Goal: Task Accomplishment & Management: Use online tool/utility

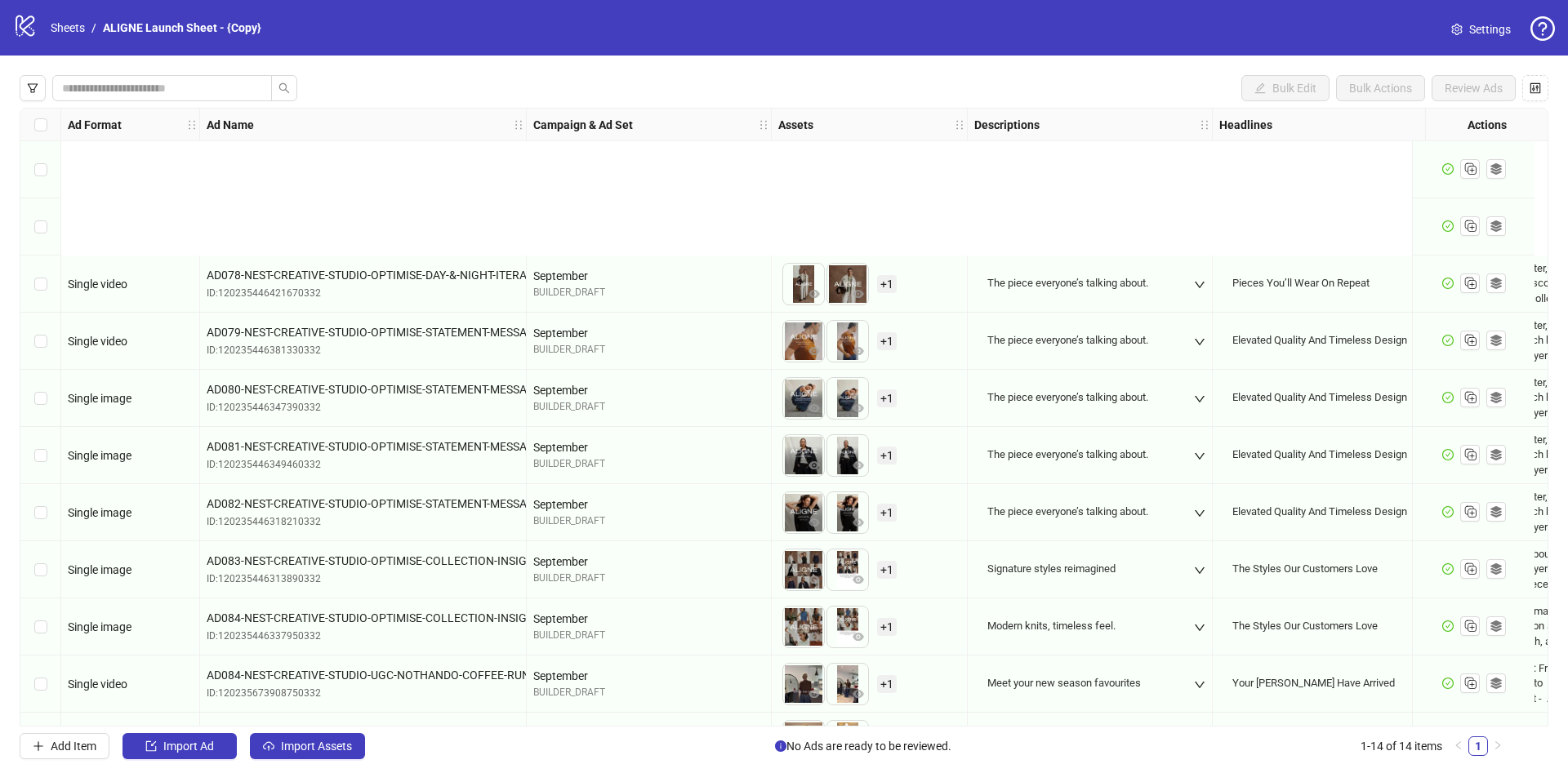
scroll to position [222, 0]
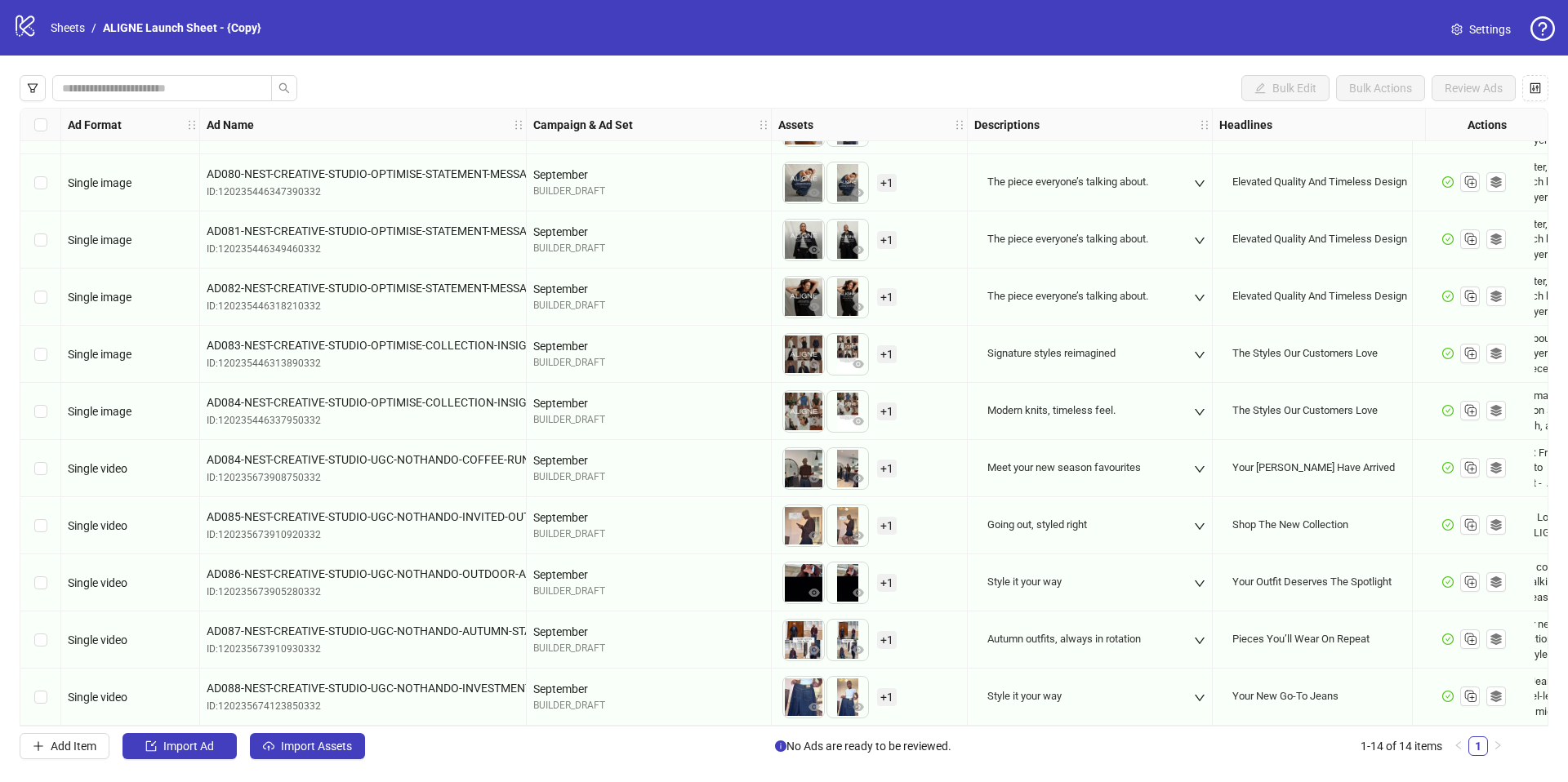
click at [16, 20] on icon at bounding box center [25, 26] width 19 height 22
click at [29, 22] on icon "logo/logo-mobile" at bounding box center [25, 25] width 24 height 24
click at [54, 27] on link "Sheets" at bounding box center [67, 28] width 41 height 18
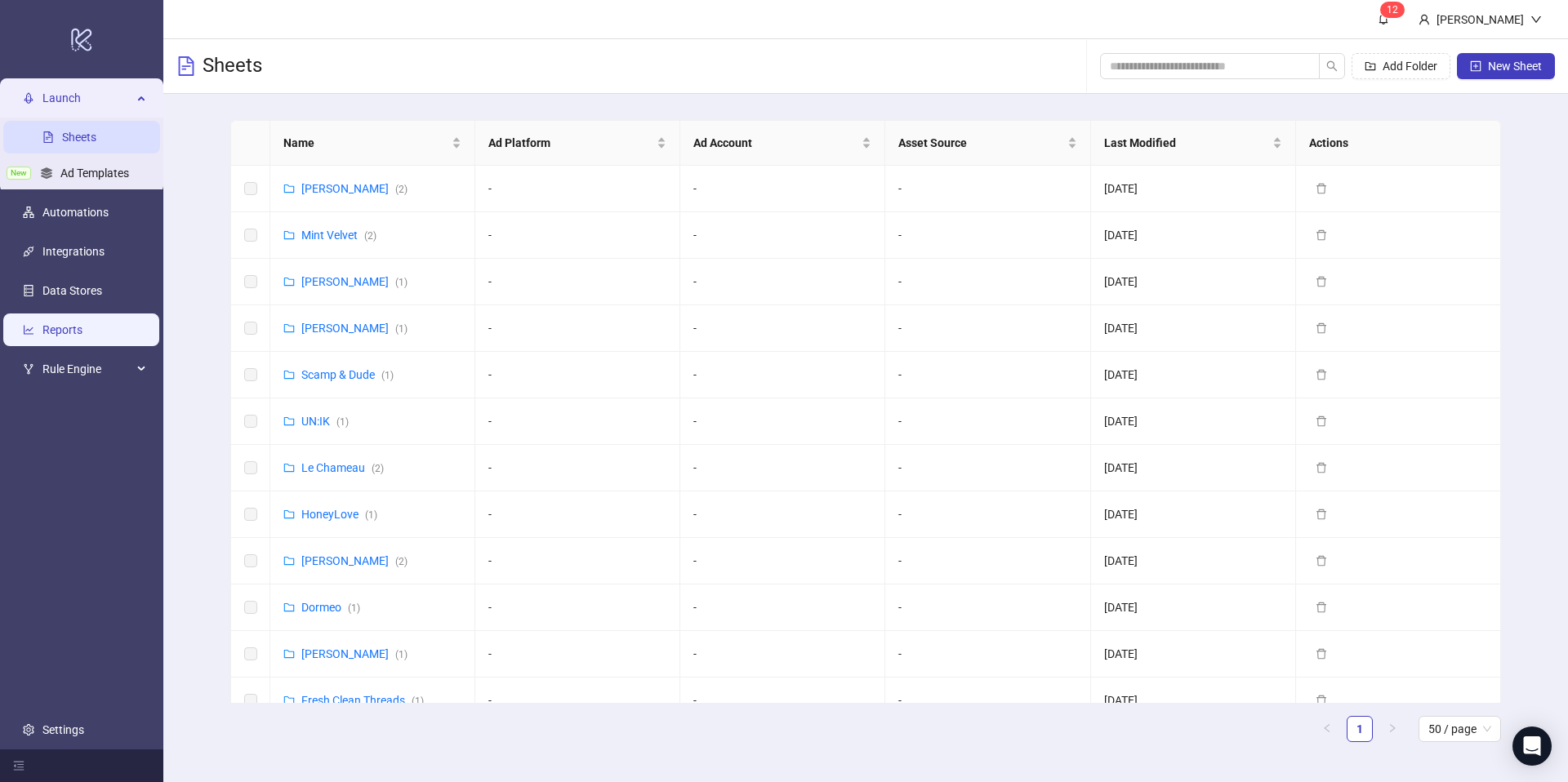
click at [82, 324] on link "Reports" at bounding box center [62, 330] width 40 height 13
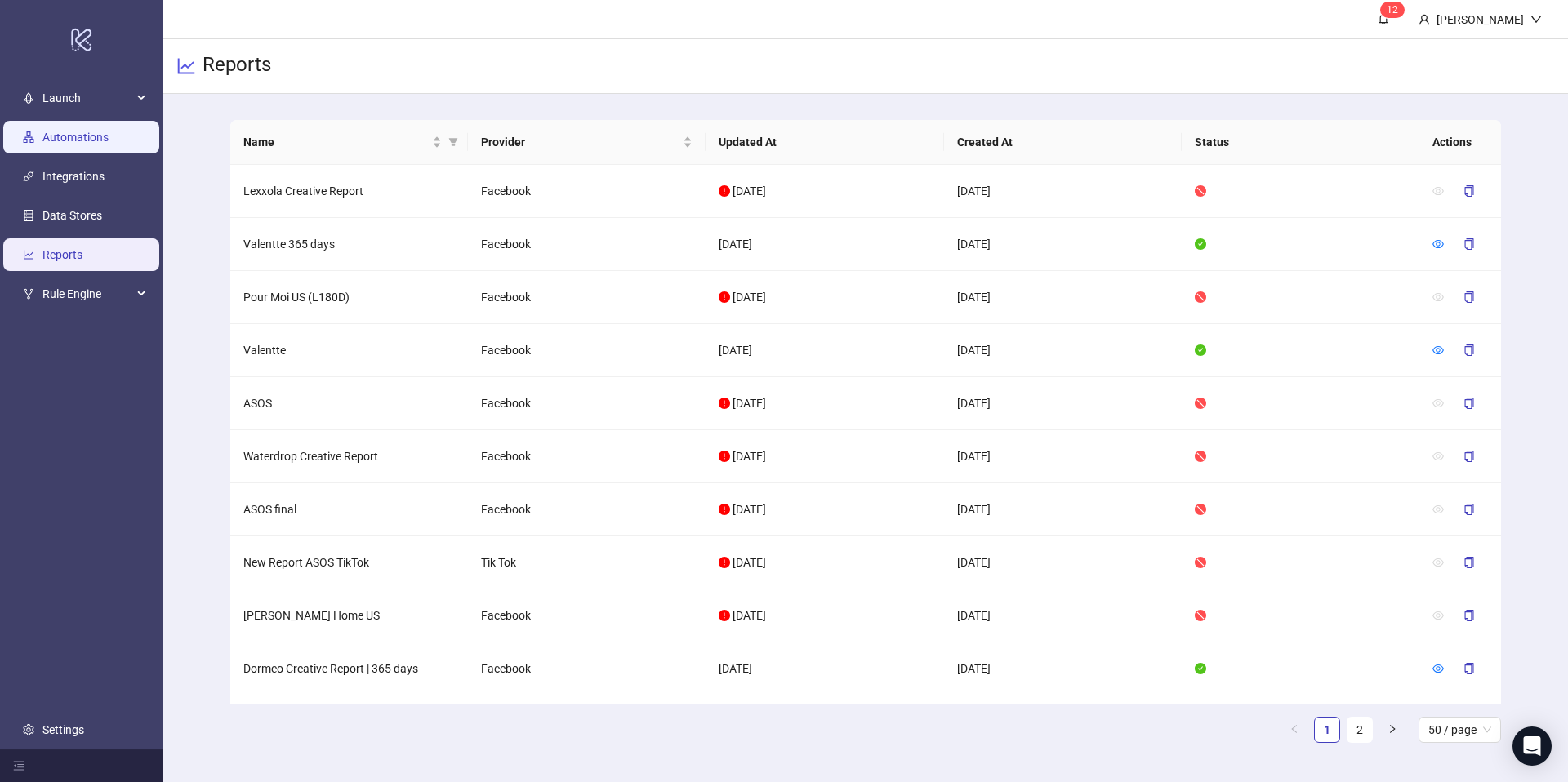
click at [78, 142] on link "Automations" at bounding box center [75, 137] width 66 height 13
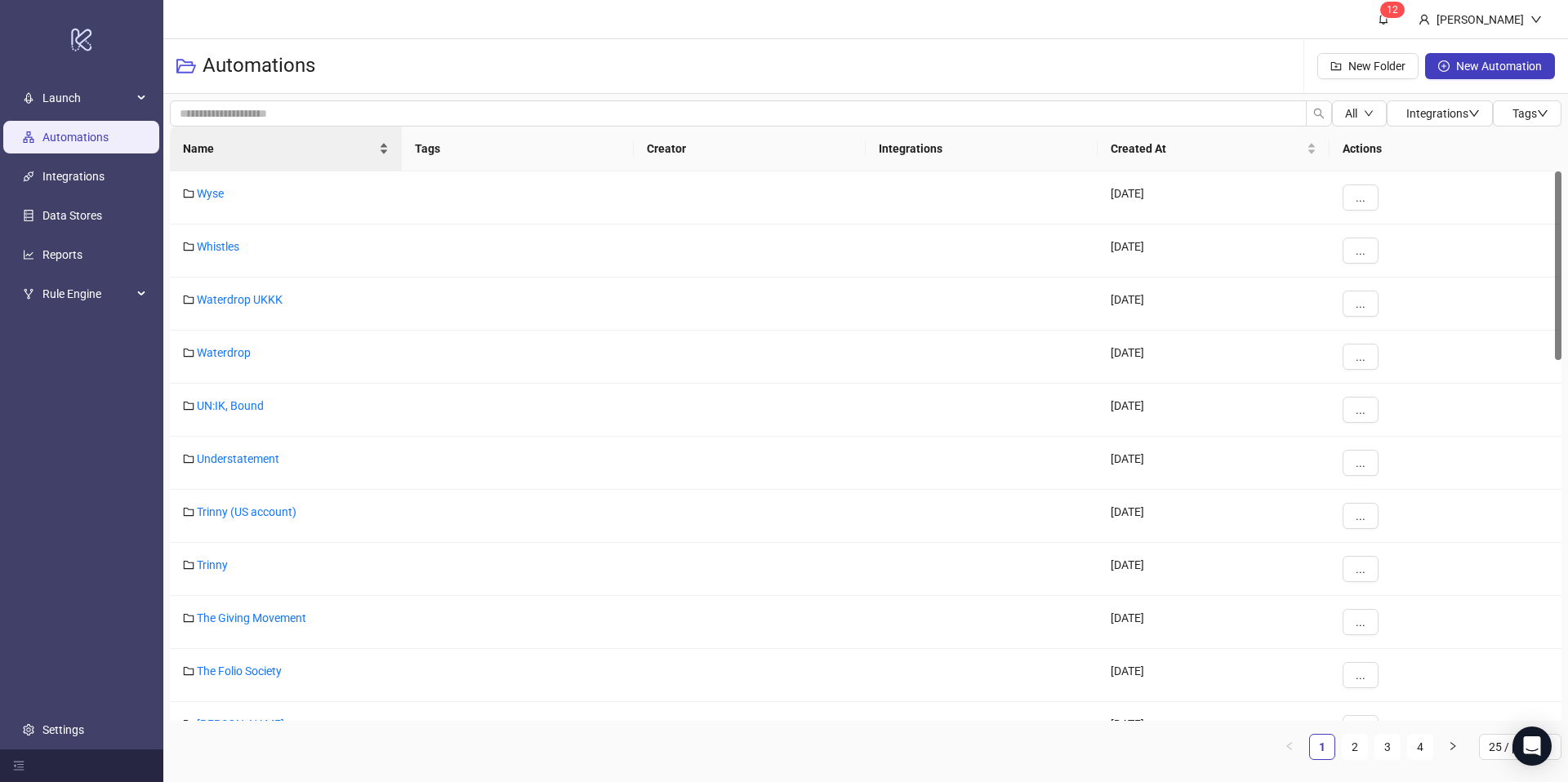
click at [239, 154] on span "Name" at bounding box center [279, 148] width 193 height 18
click at [224, 355] on link "ALIGNE" at bounding box center [216, 352] width 40 height 13
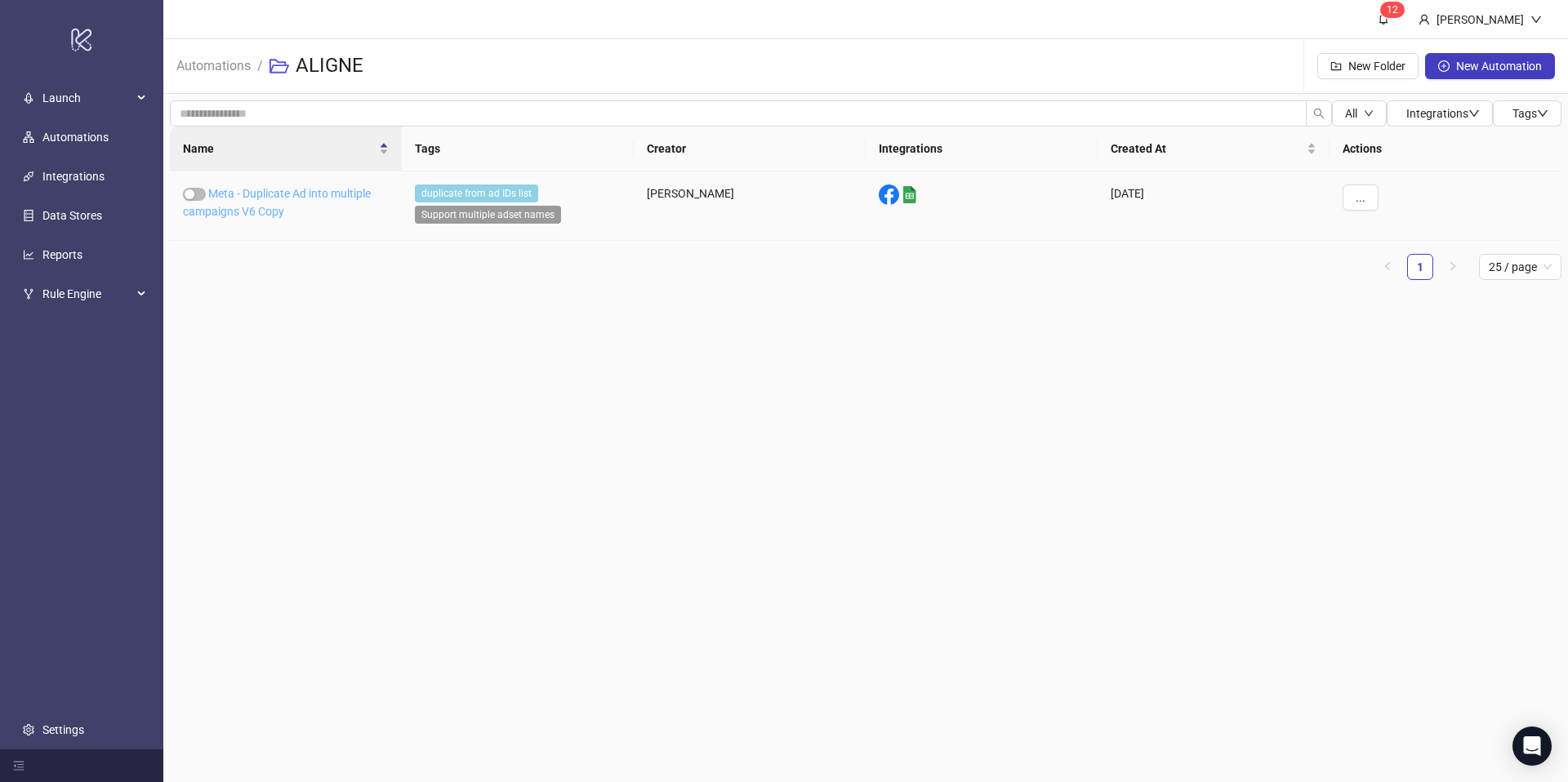
click at [330, 192] on link "Meta - Duplicate Ad into multiple campaigns V6 Copy" at bounding box center [276, 202] width 188 height 31
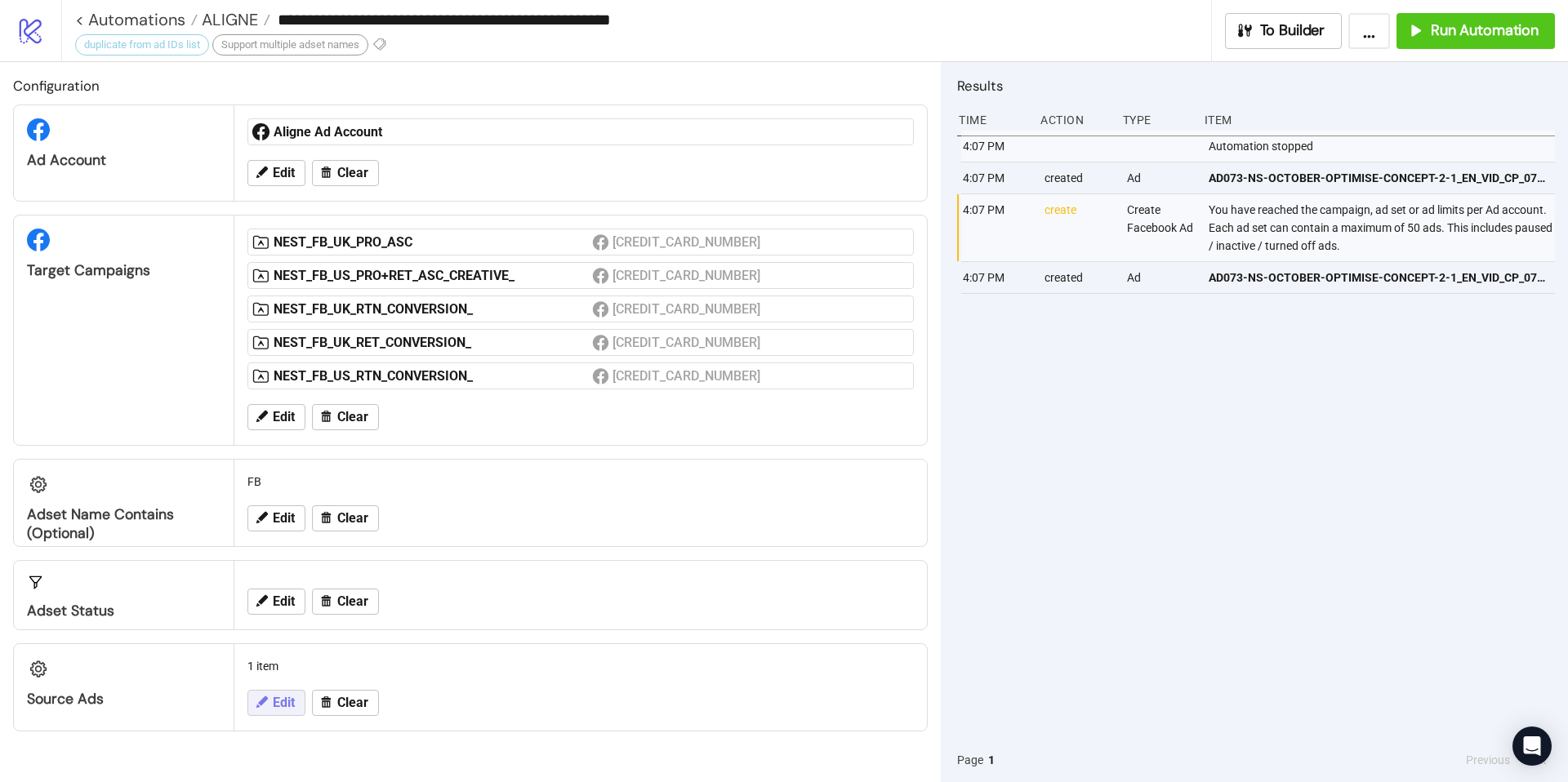
click at [290, 705] on span "Edit" at bounding box center [283, 702] width 22 height 15
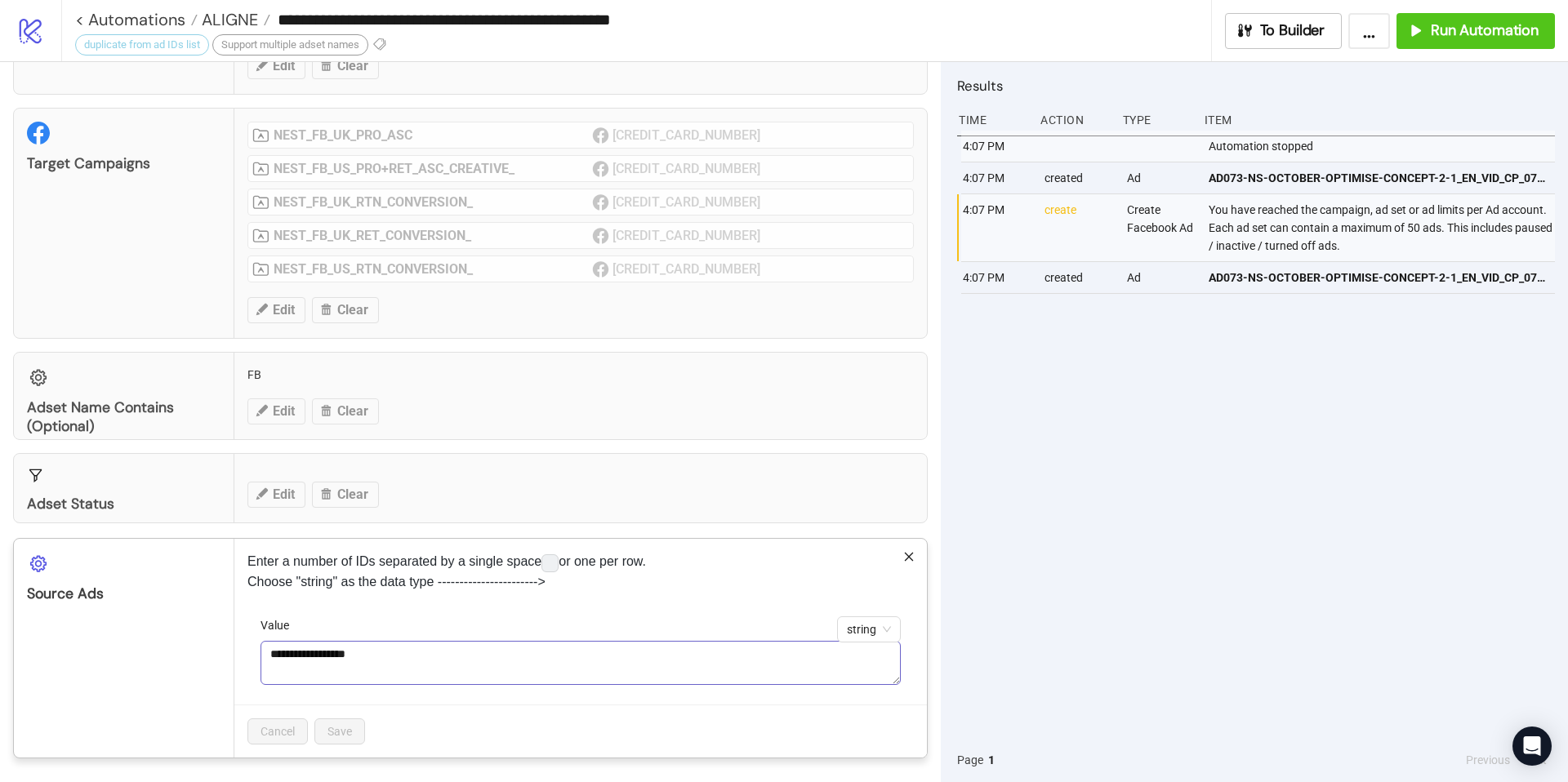
scroll to position [106, 0]
drag, startPoint x: 268, startPoint y: 654, endPoint x: 441, endPoint y: 716, distance: 183.8
click at [441, 716] on div "**********" at bounding box center [581, 649] width 692 height 218
paste textarea "**********"
type textarea "**********"
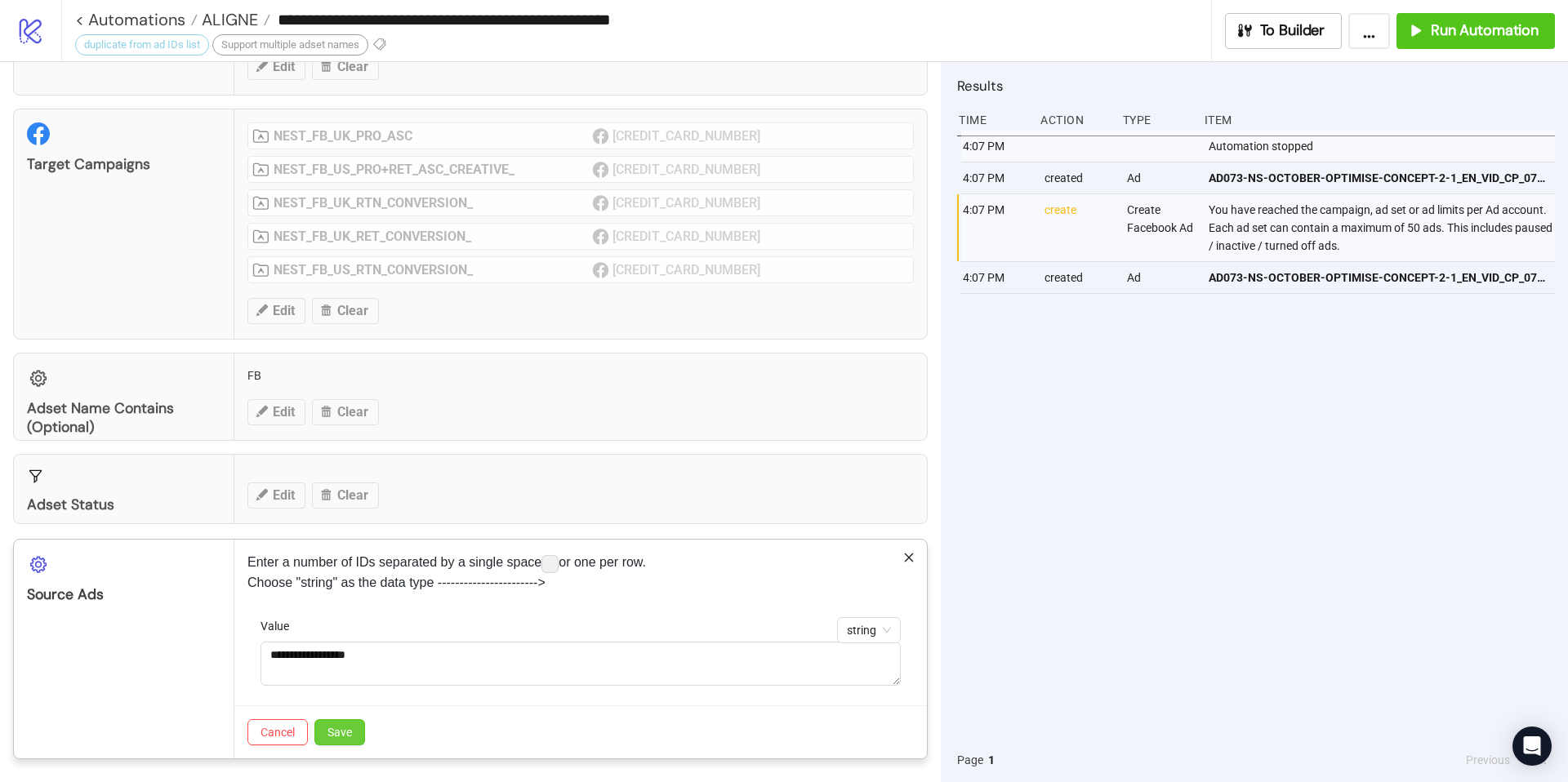
click at [325, 730] on button "Save" at bounding box center [339, 732] width 51 height 26
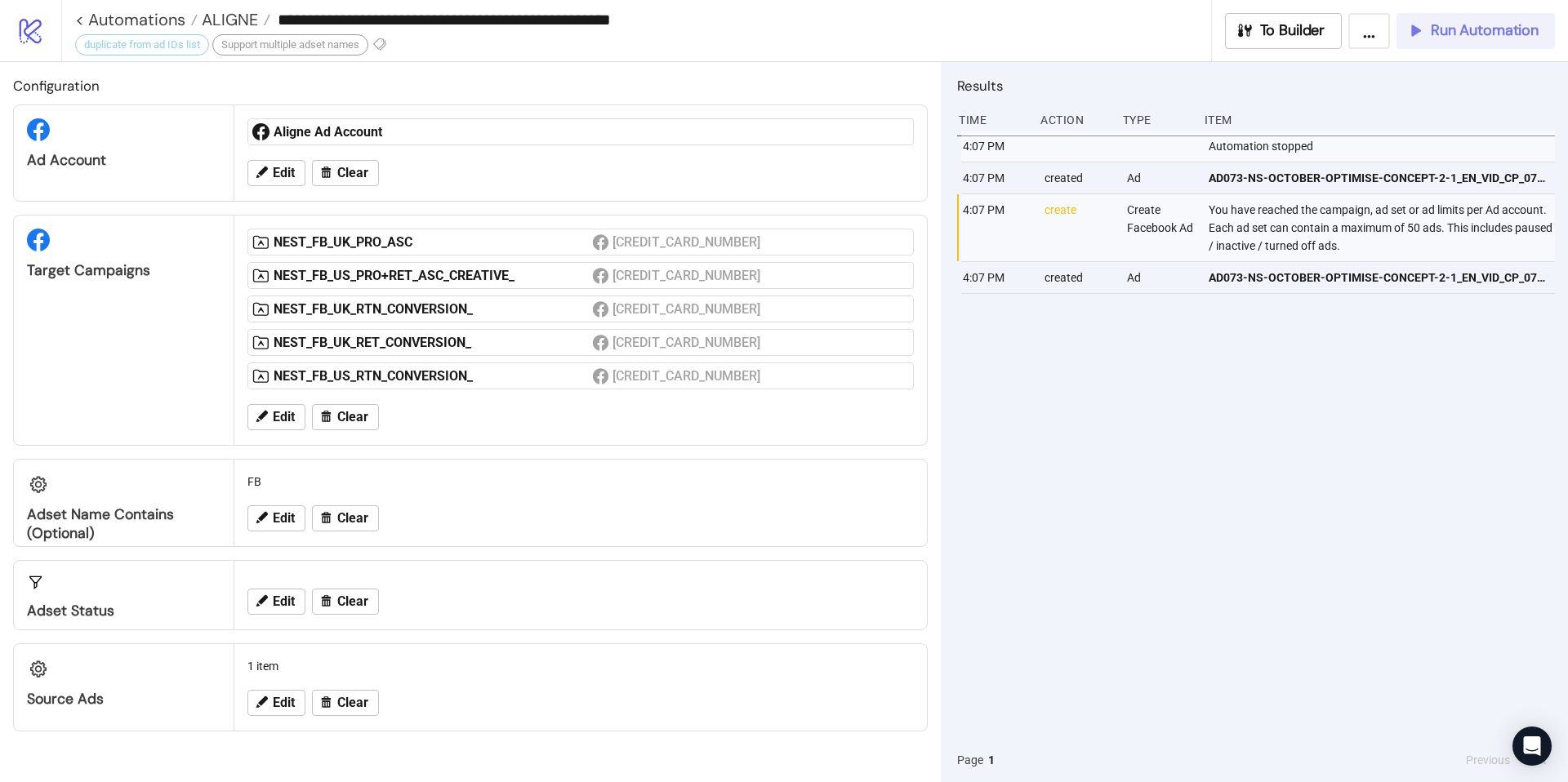
click at [1410, 36] on icon "button" at bounding box center [1415, 30] width 18 height 18
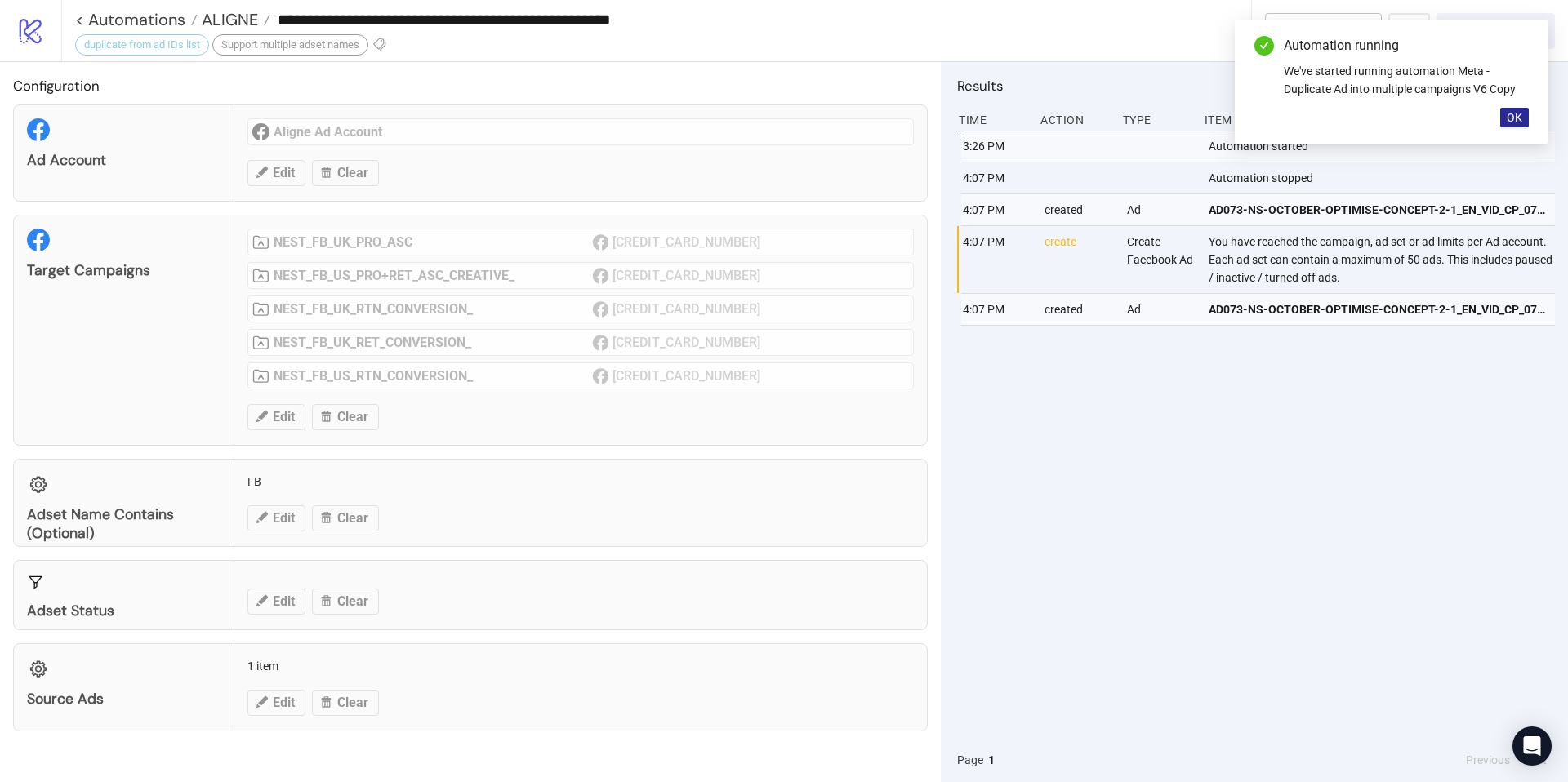
click at [1512, 124] on button "OK" at bounding box center [1513, 118] width 29 height 20
